Goal: Task Accomplishment & Management: Complete application form

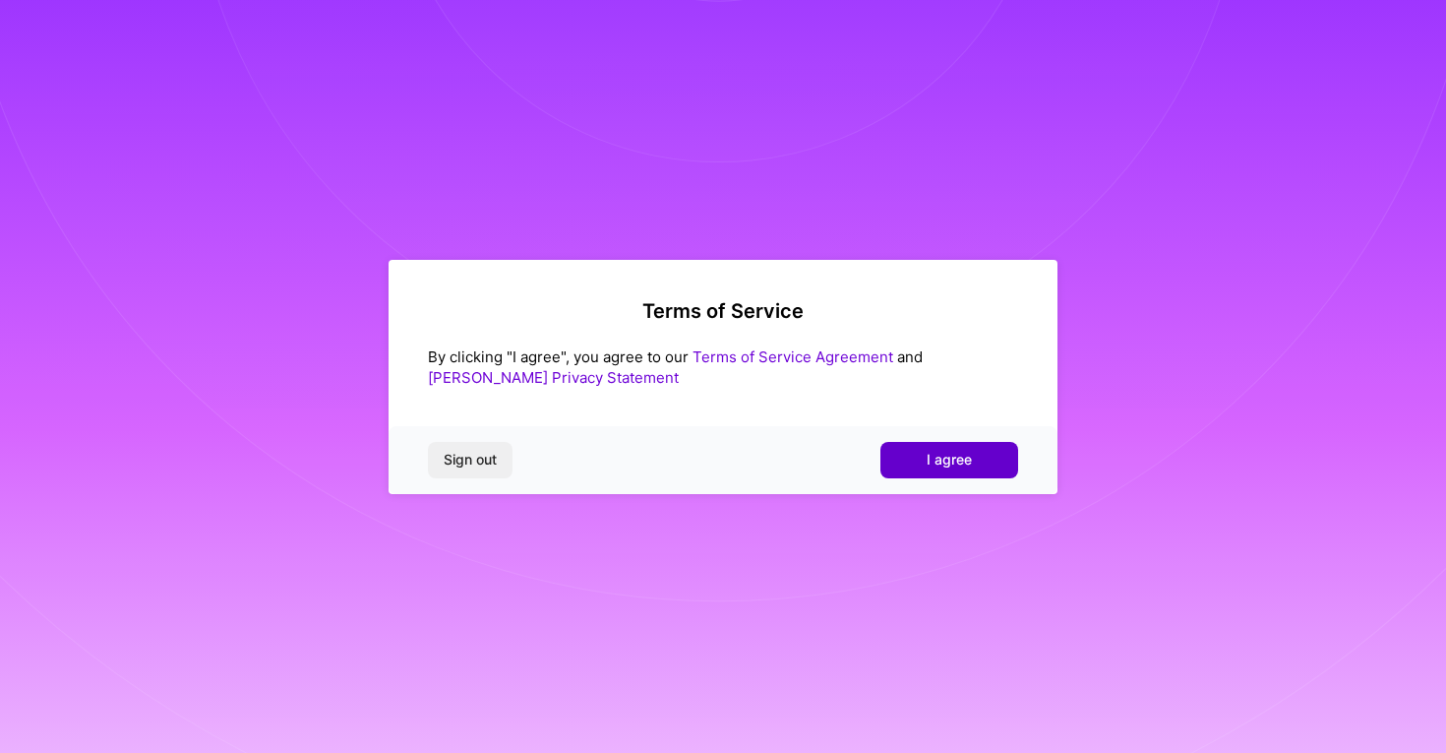
click at [936, 472] on button "I agree" at bounding box center [949, 459] width 138 height 35
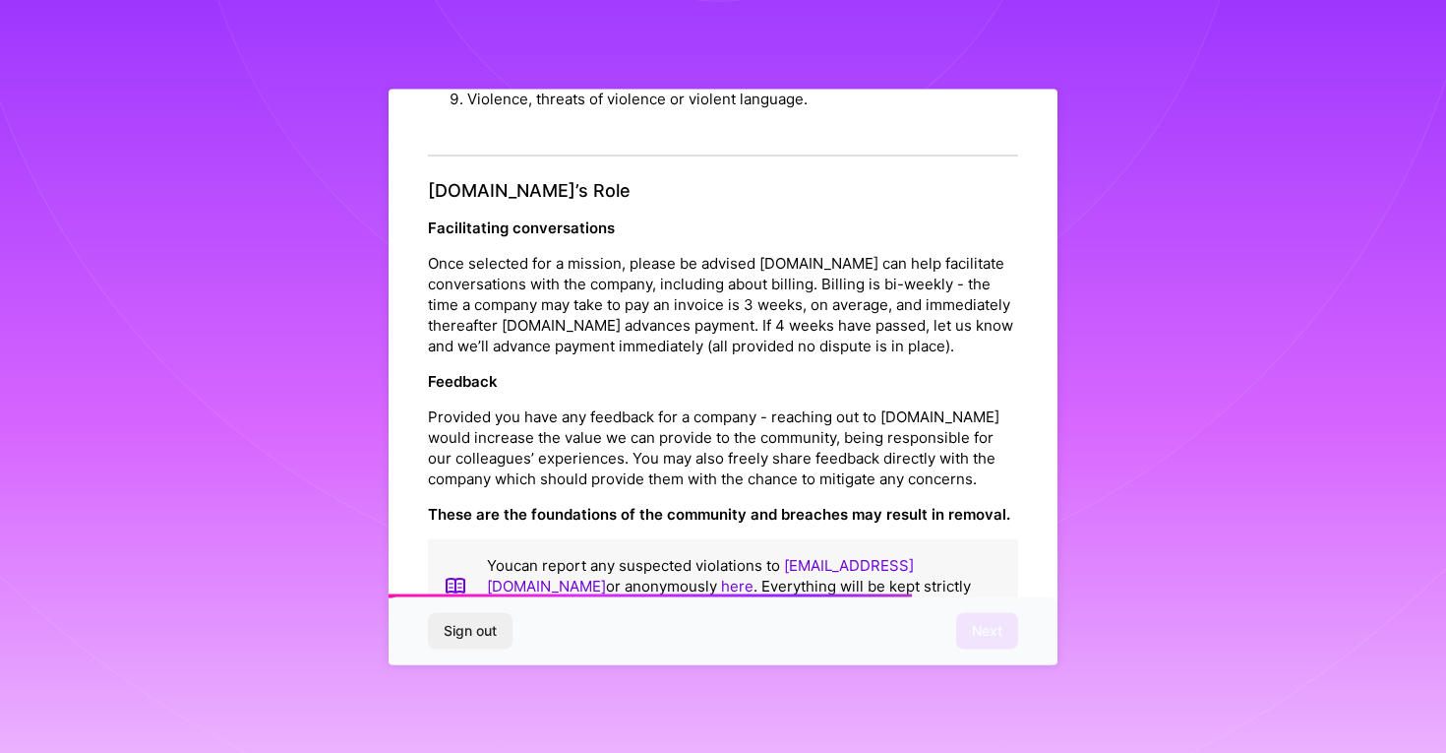
scroll to position [2131, 0]
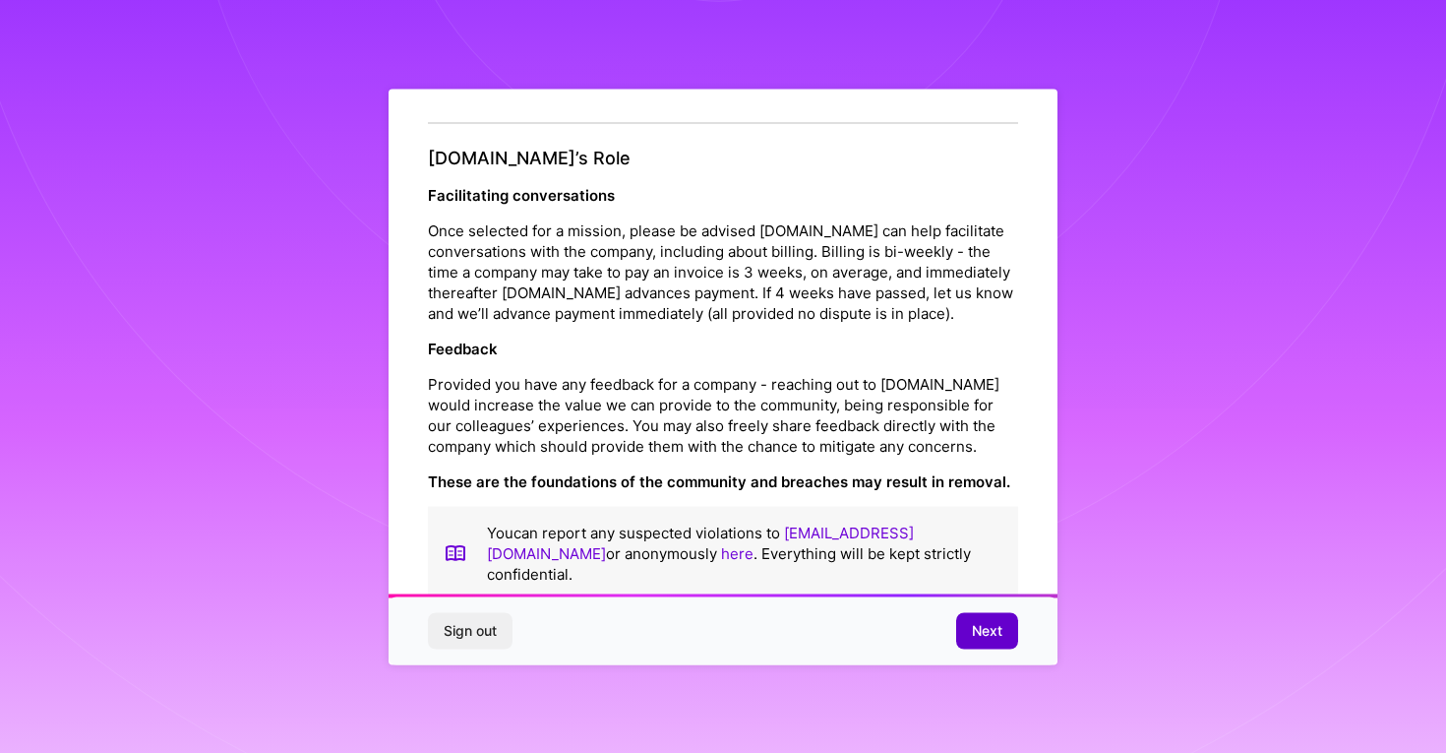
click at [996, 628] on span "Next" at bounding box center [987, 631] width 30 height 20
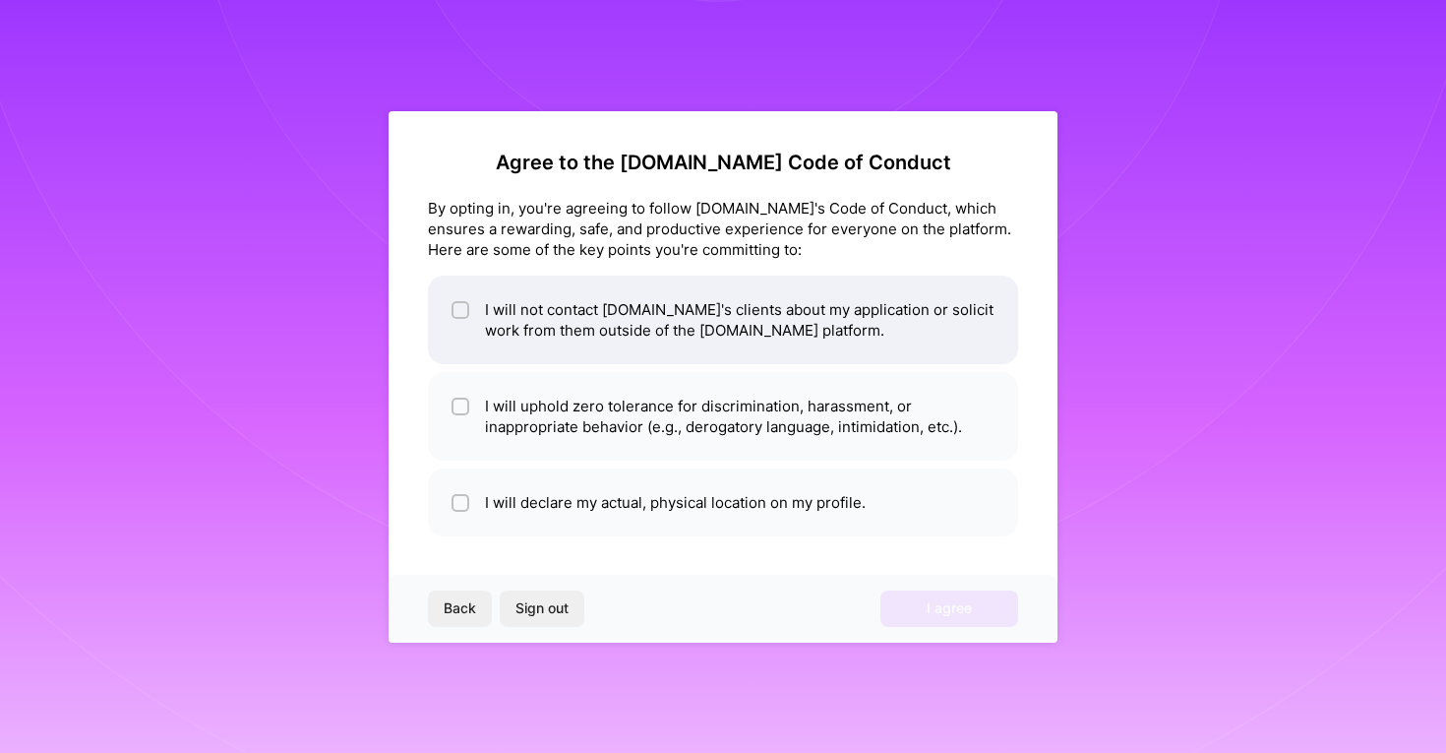
click at [719, 332] on li "I will not contact [DOMAIN_NAME]'s clients about my application or solicit work…" at bounding box center [723, 319] width 590 height 89
checkbox input "true"
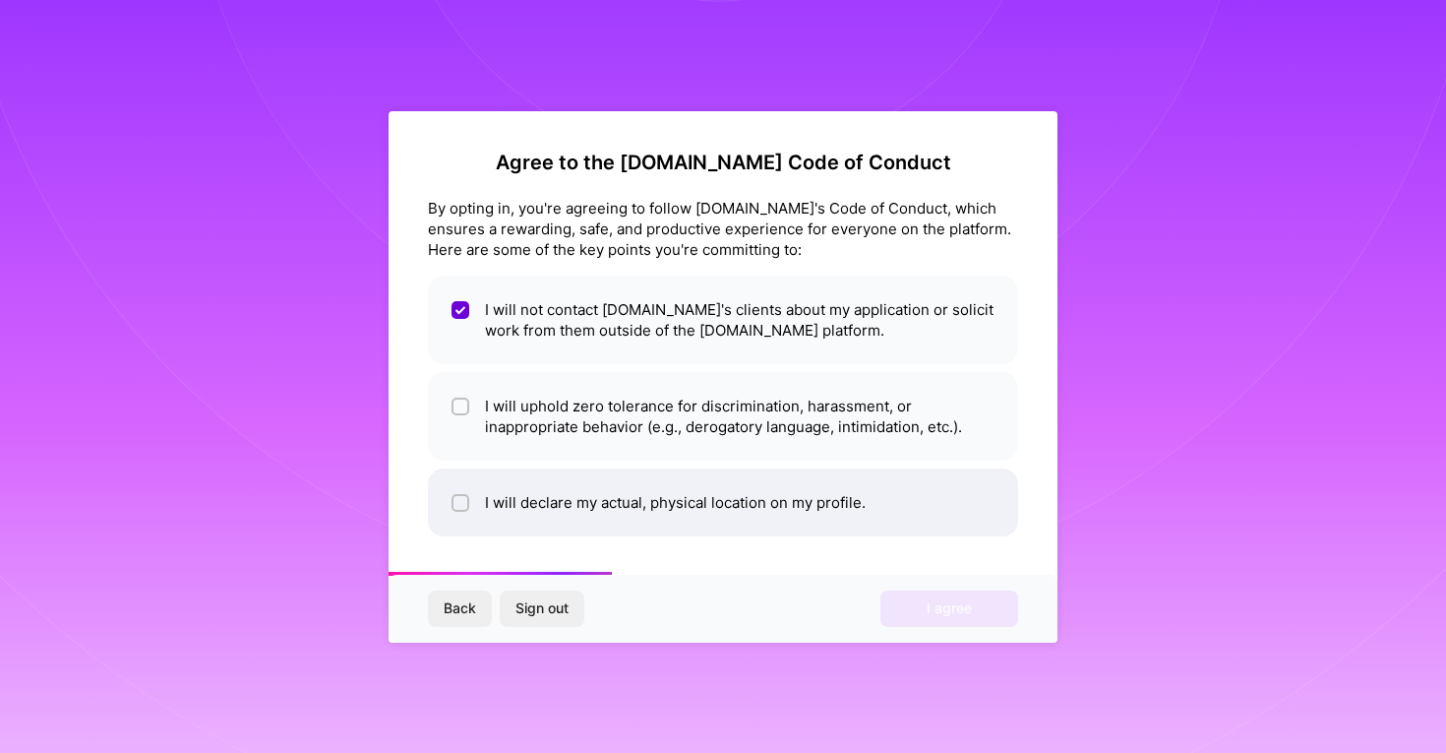
click at [689, 506] on li "I will declare my actual, physical location on my profile." at bounding box center [723, 502] width 590 height 68
checkbox input "true"
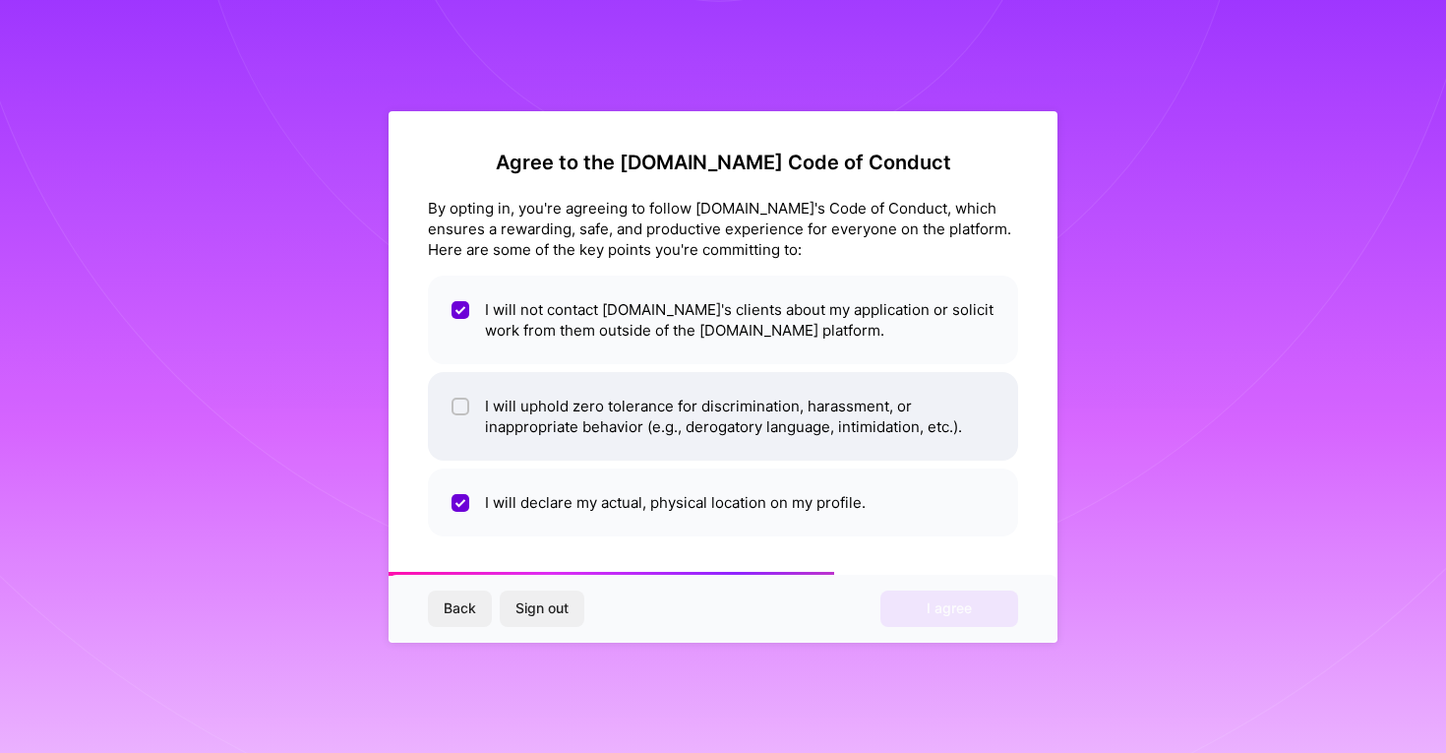
click at [703, 401] on li "I will uphold zero tolerance for discrimination, harassment, or inappropriate b…" at bounding box center [723, 416] width 590 height 89
checkbox input "true"
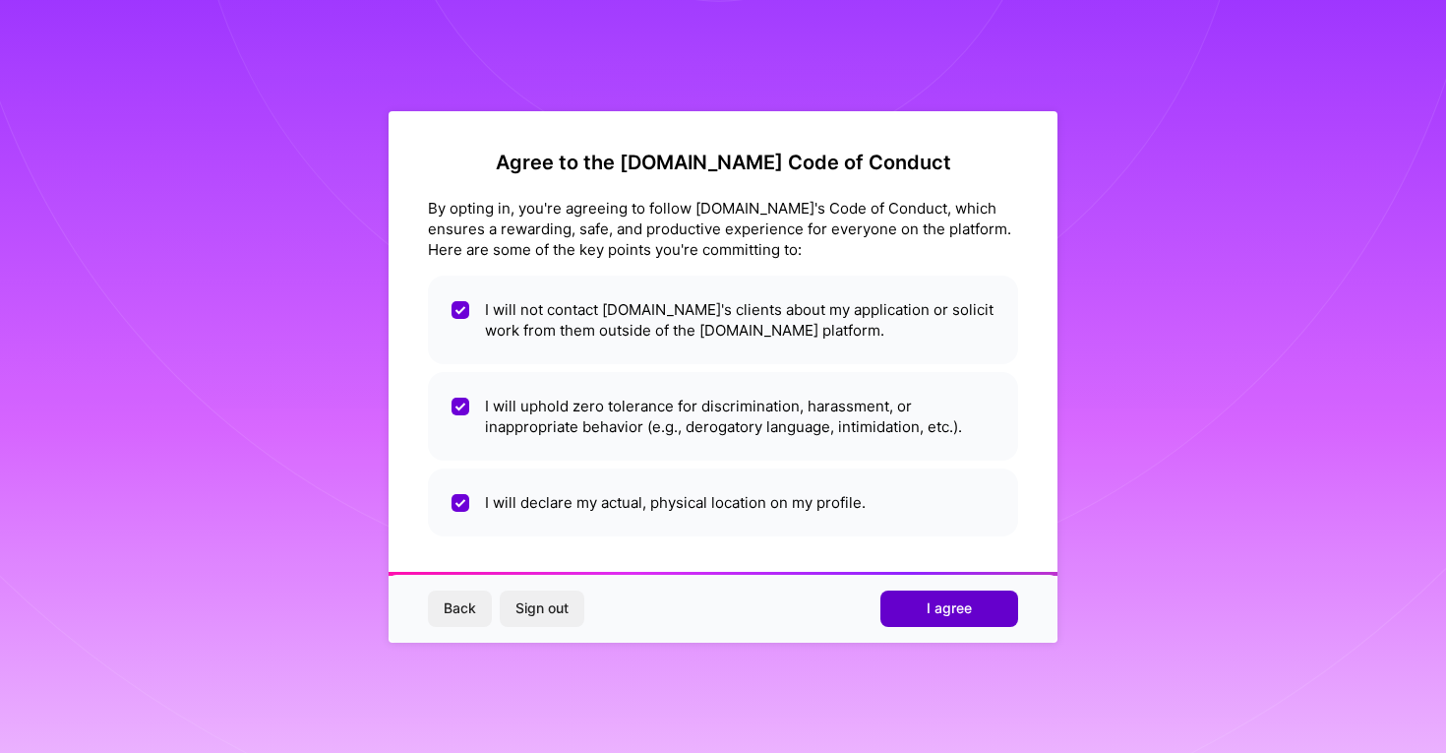
click at [932, 605] on span "I agree" at bounding box center [949, 608] width 45 height 20
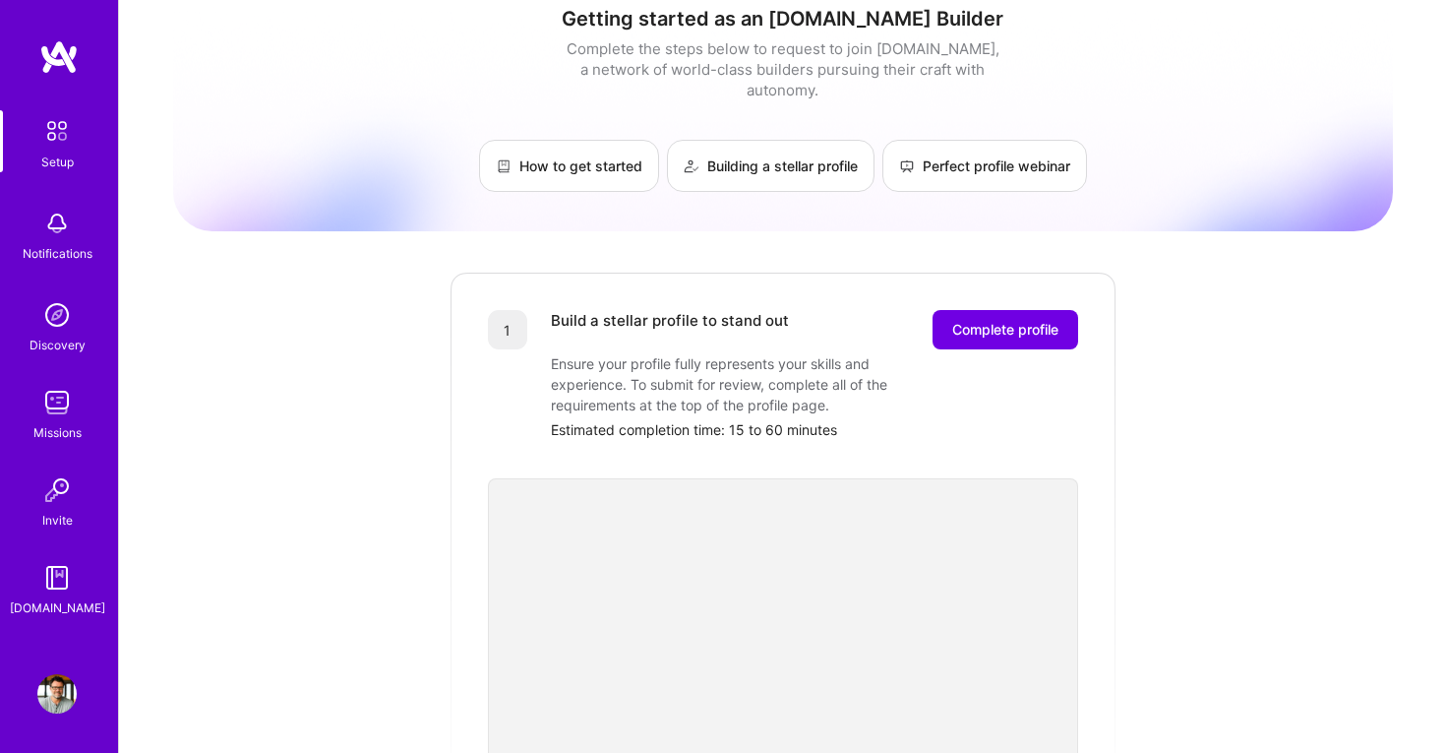
scroll to position [5, 0]
